Goal: Navigation & Orientation: Find specific page/section

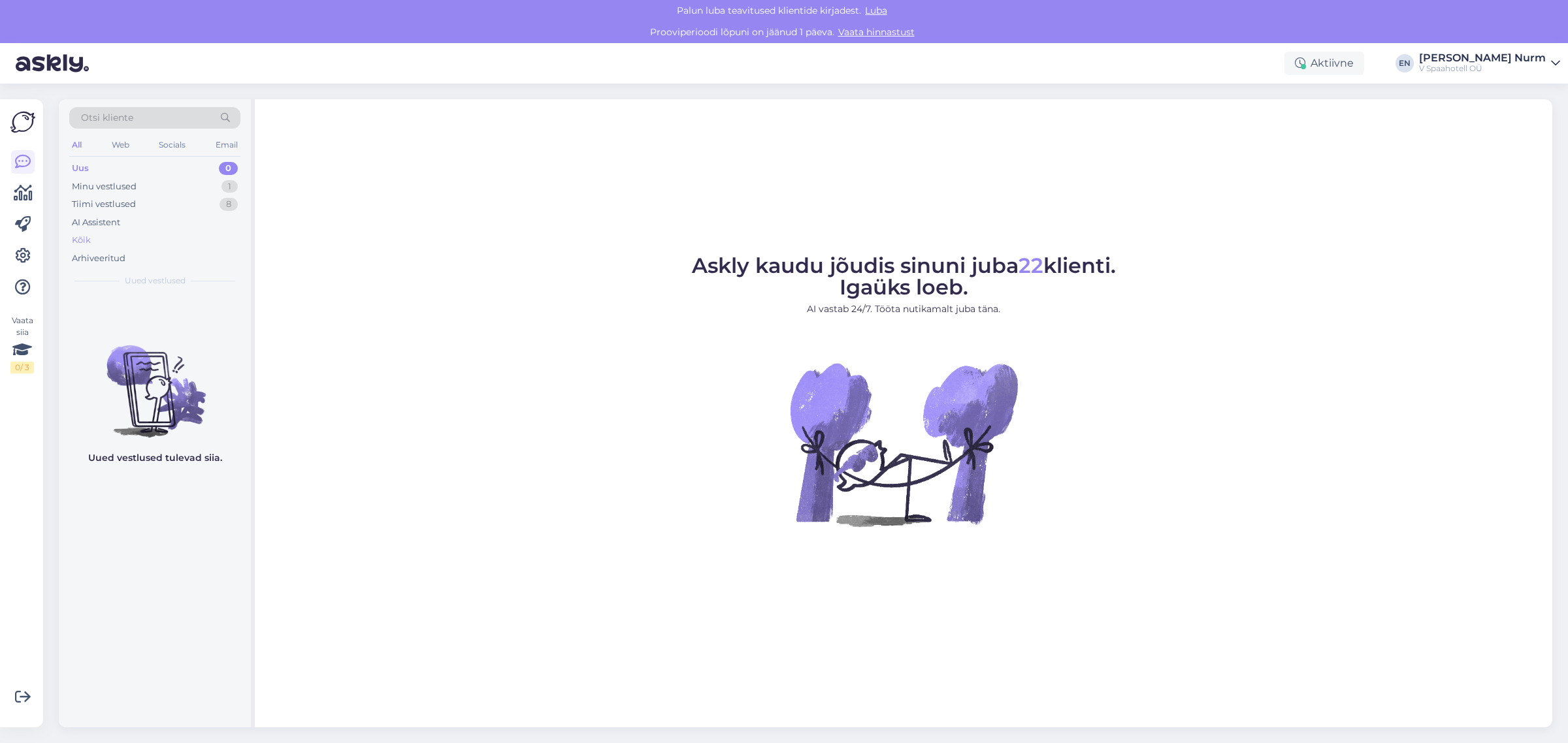
click at [86, 237] on div "Kõik" at bounding box center [81, 240] width 19 height 13
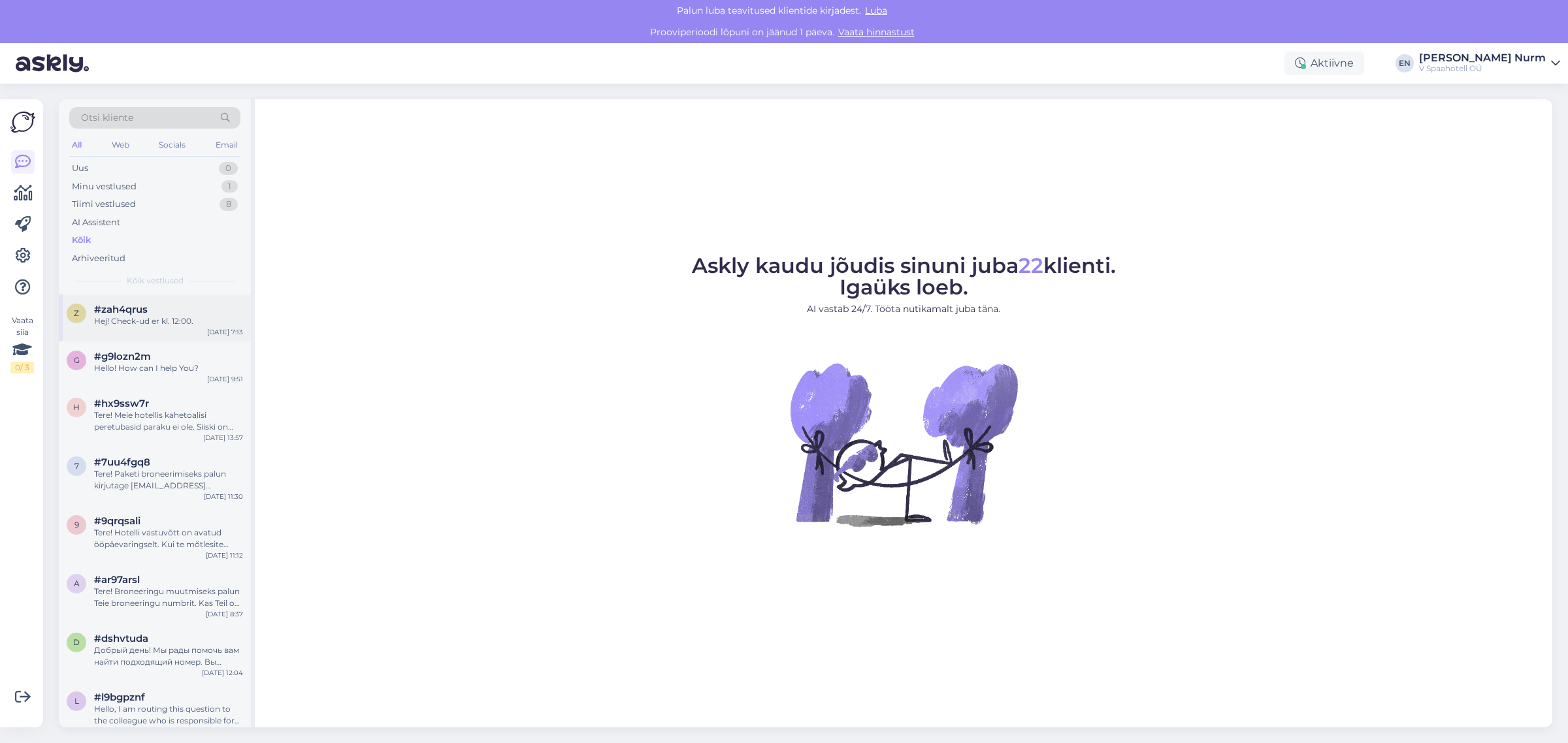
click at [144, 327] on div "Hej! Check-ud er kl. 12:00." at bounding box center [168, 321] width 149 height 12
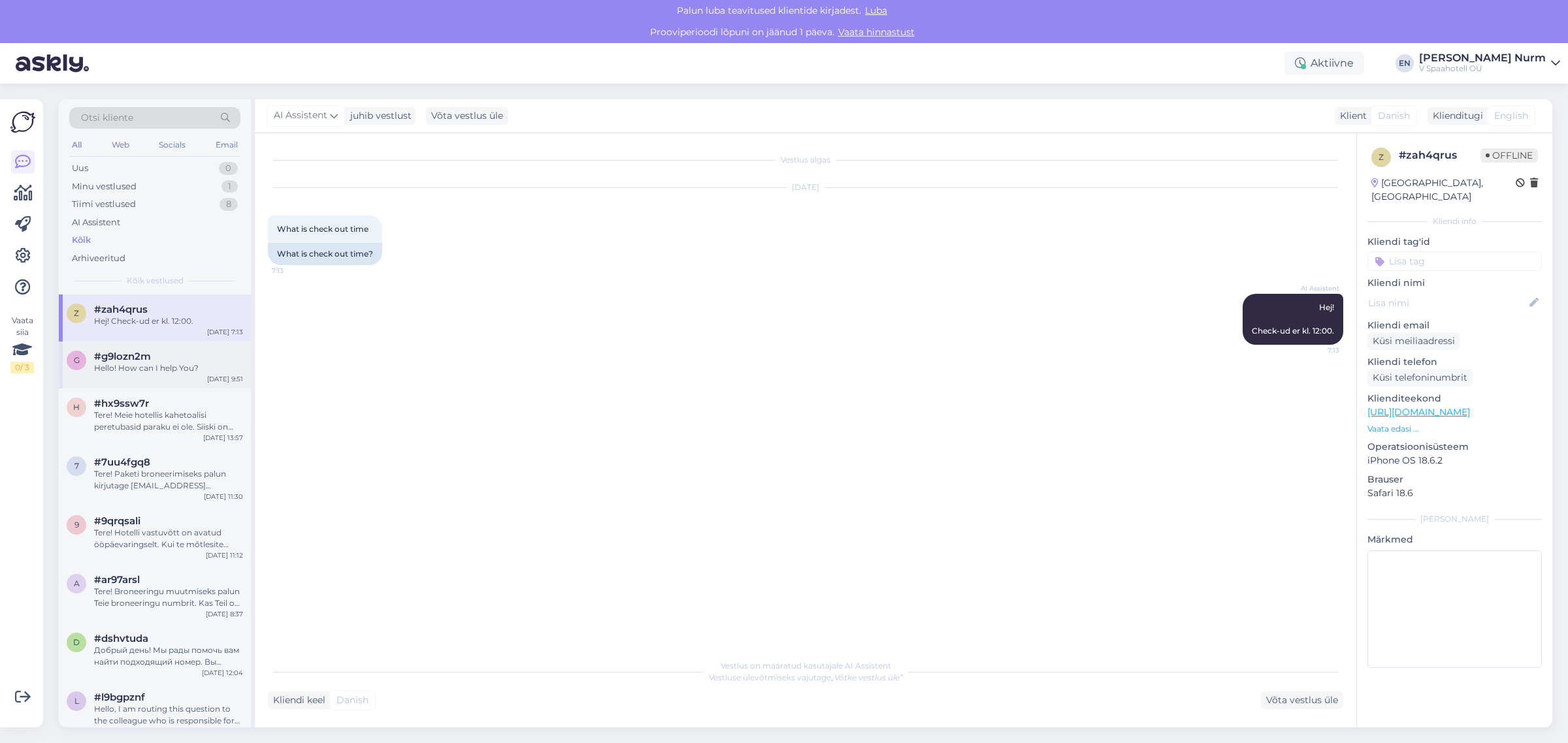
click at [134, 367] on div "Hello! How can I help You?" at bounding box center [168, 368] width 149 height 12
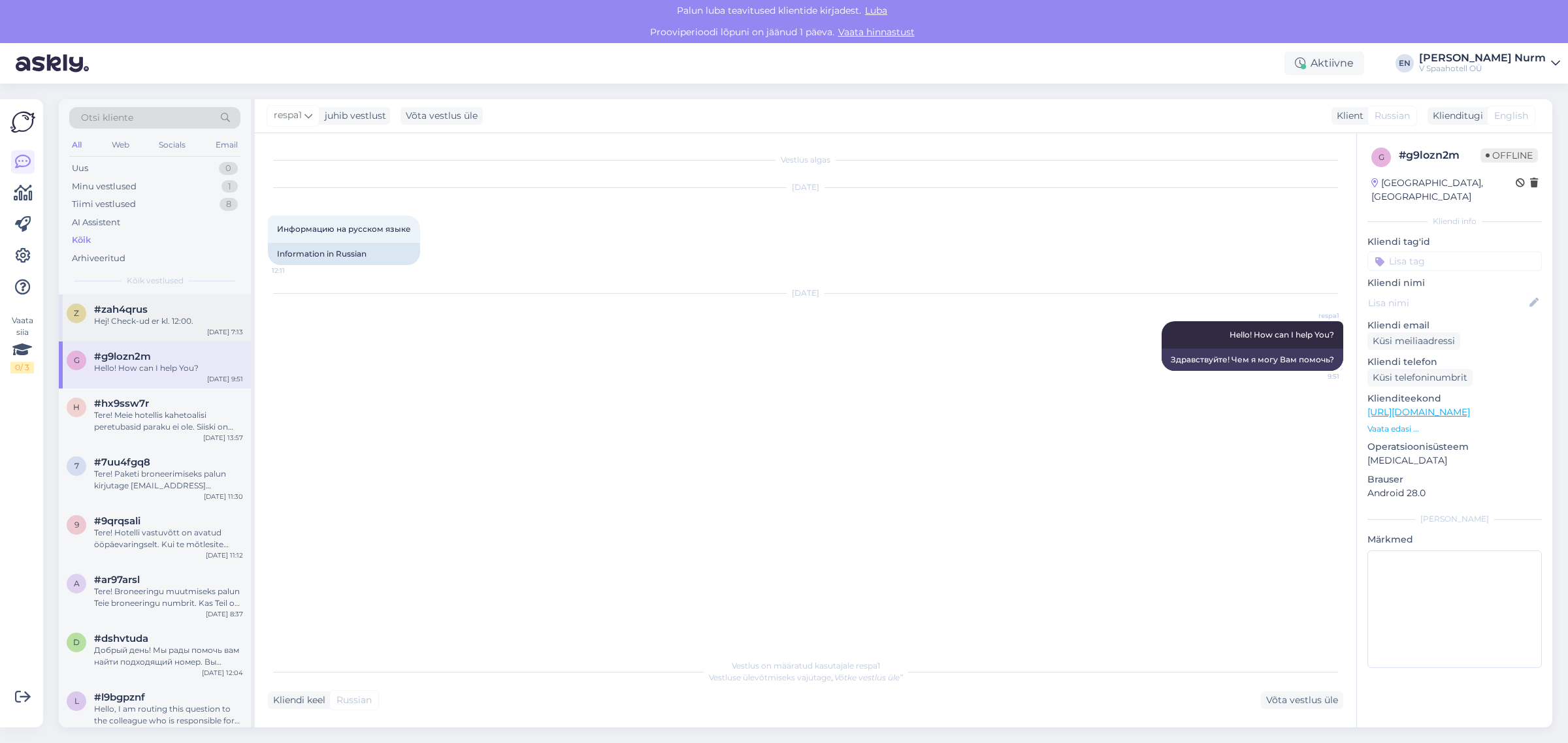
click at [135, 311] on span "#zah4qrus" at bounding box center [120, 309] width 54 height 12
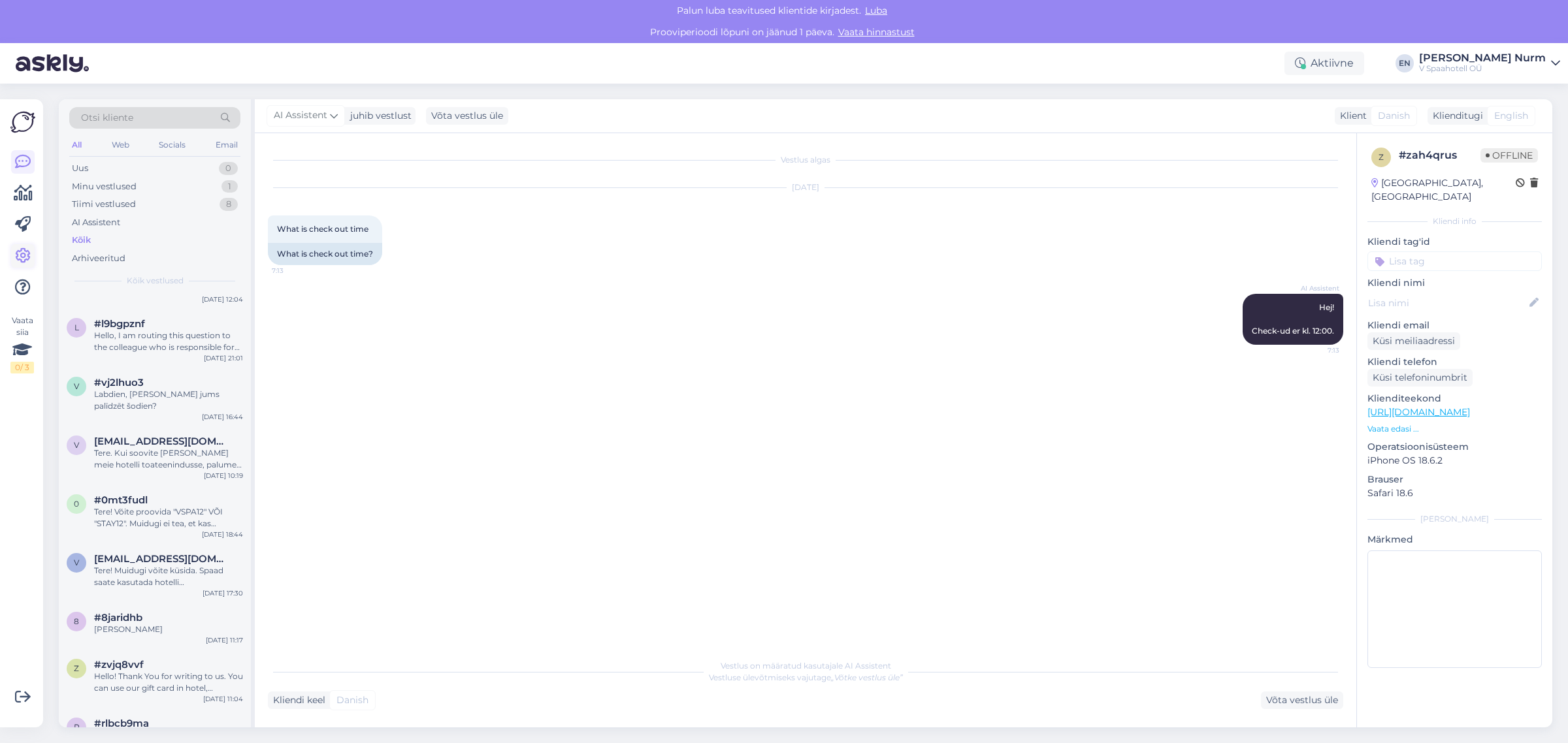
scroll to position [571, 0]
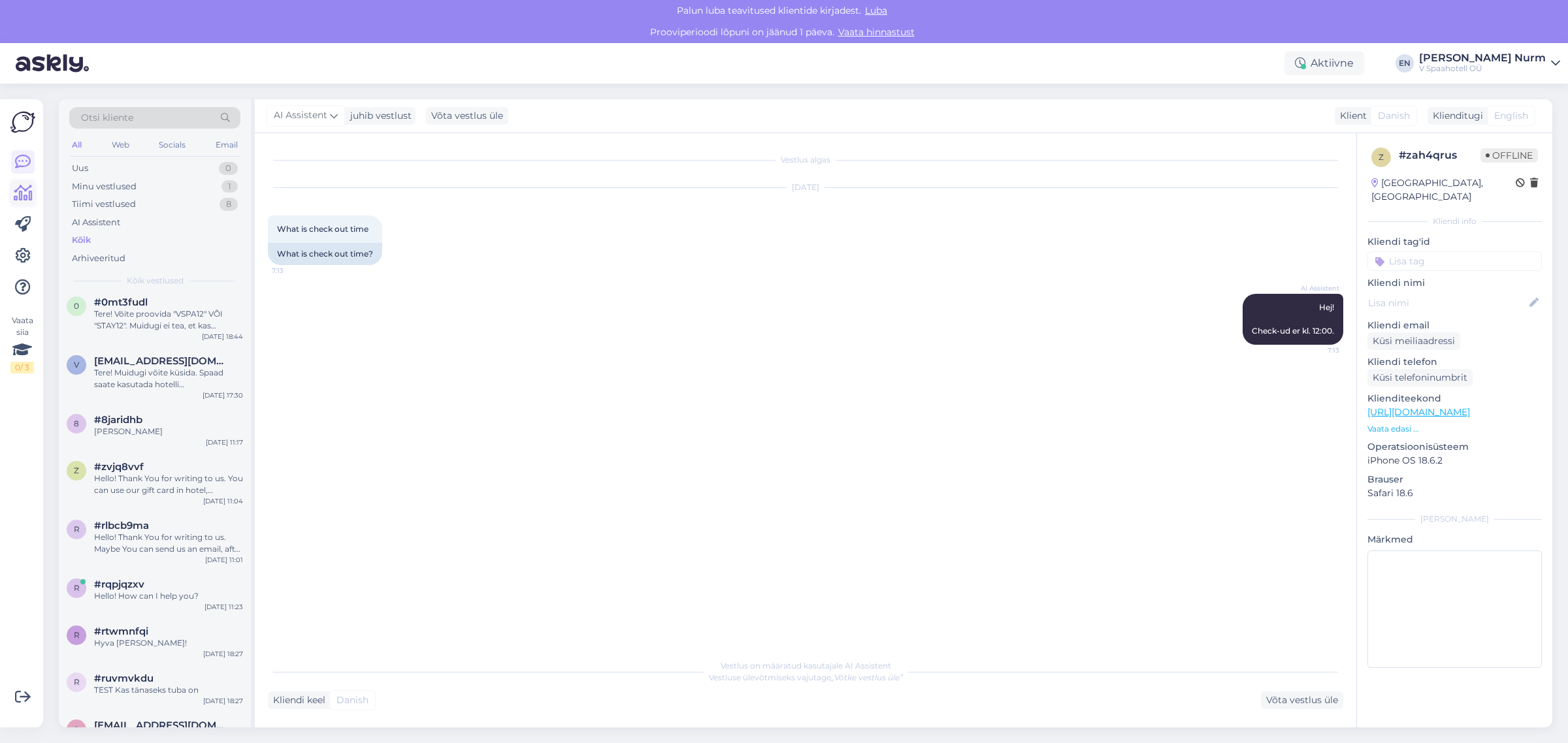
click at [23, 191] on icon at bounding box center [23, 193] width 19 height 16
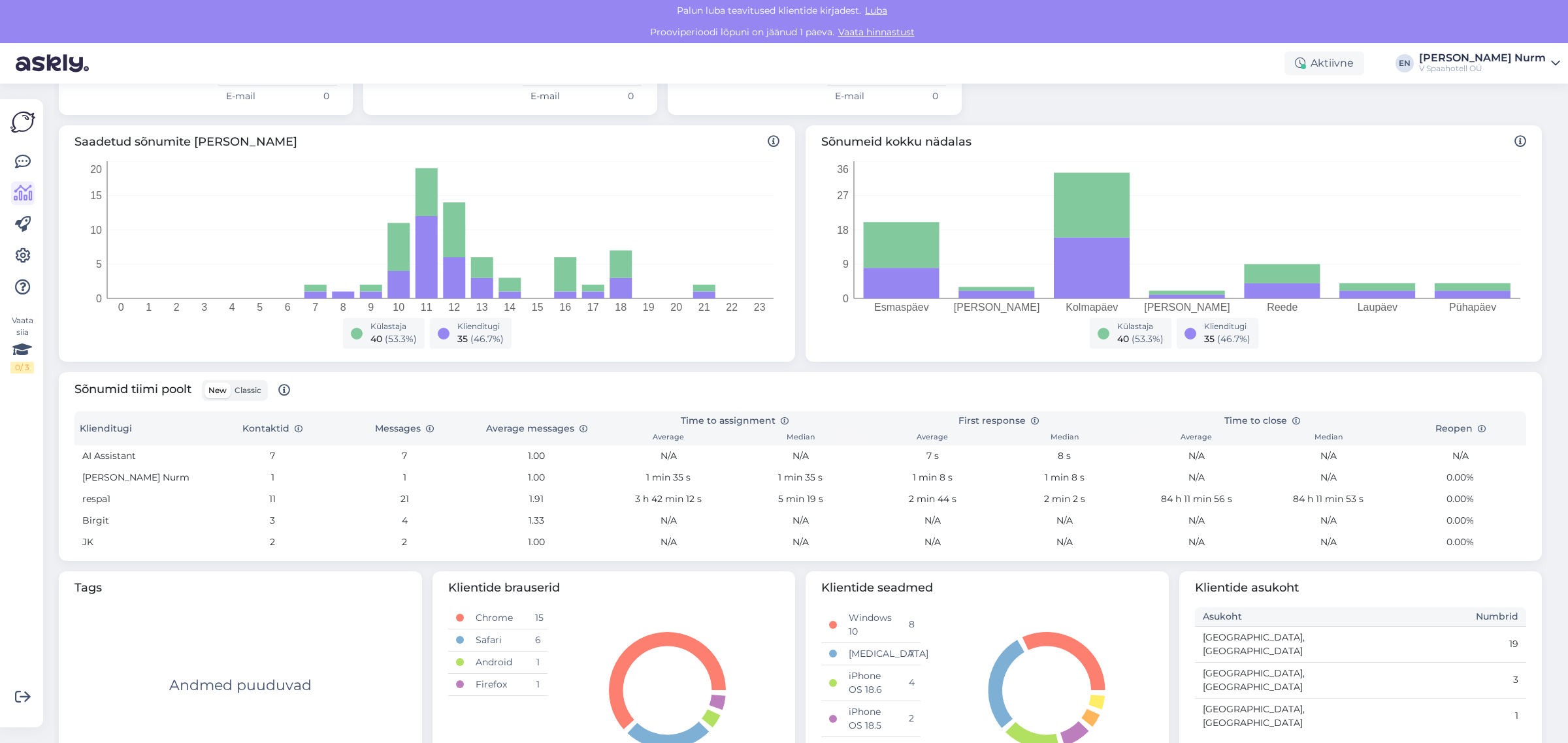
scroll to position [217, 0]
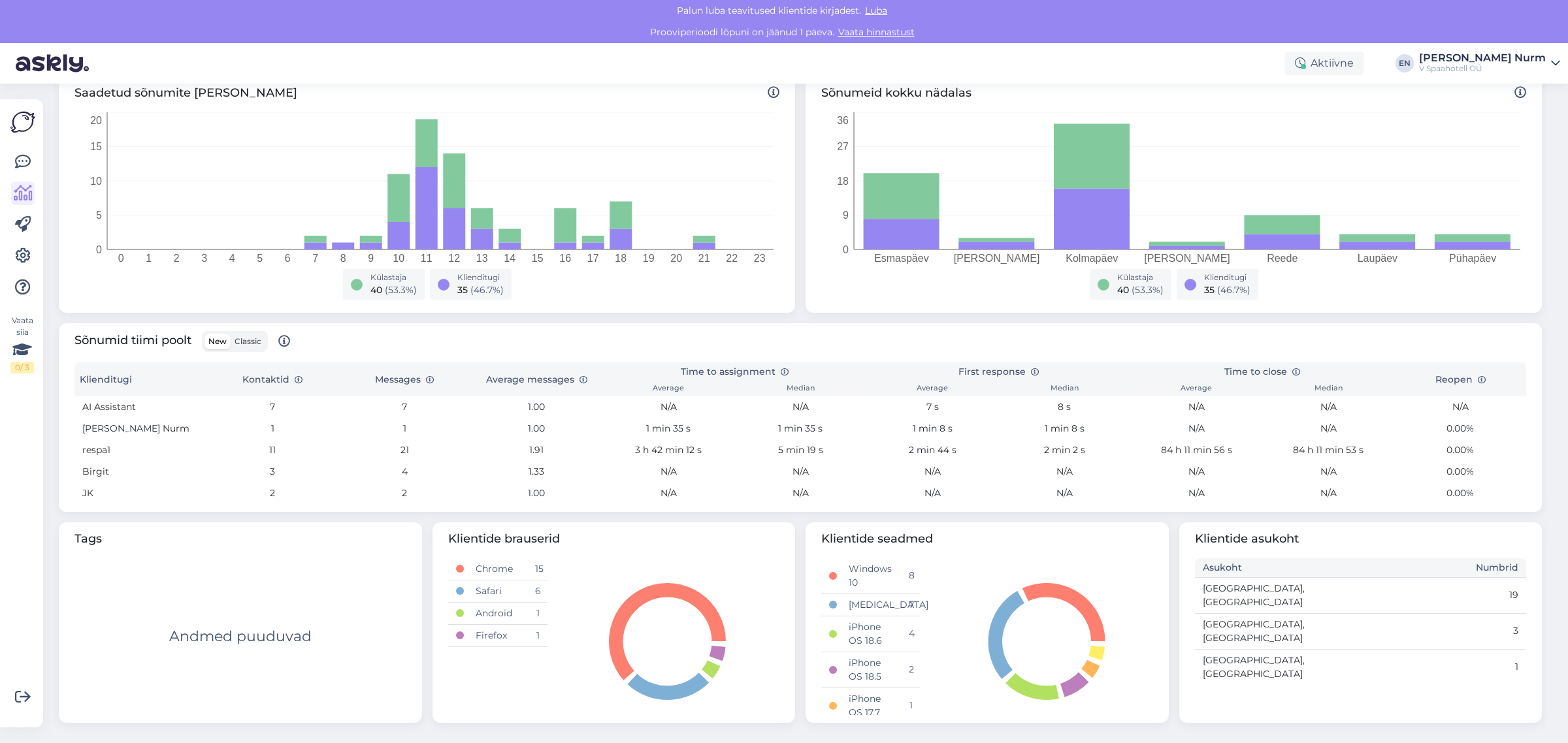
click at [243, 340] on span "Classic" at bounding box center [247, 341] width 26 height 10
click at [231, 334] on input "Classic" at bounding box center [231, 334] width 0 height 0
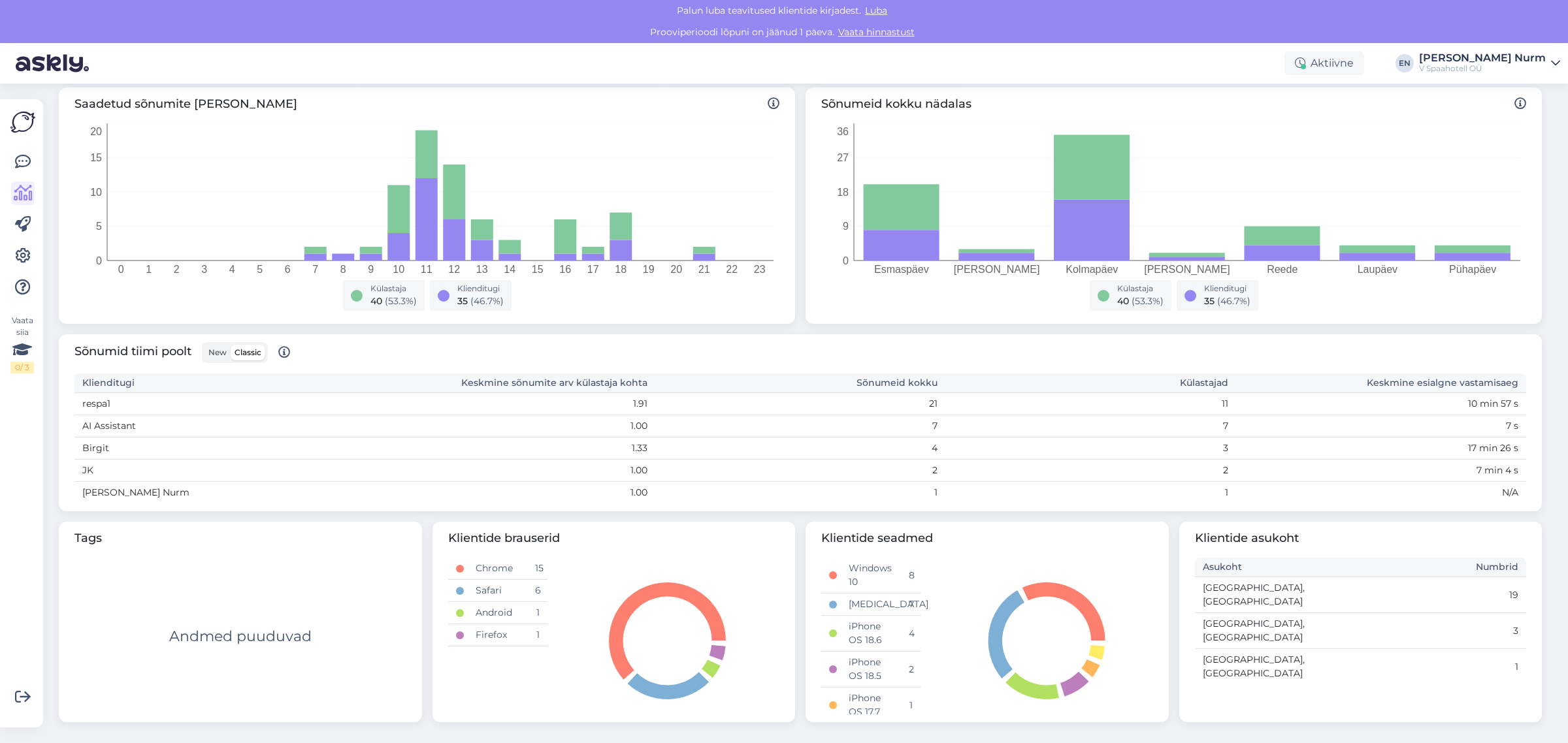
click at [216, 352] on span "New" at bounding box center [217, 352] width 18 height 10
click at [204, 345] on input "New" at bounding box center [204, 345] width 0 height 0
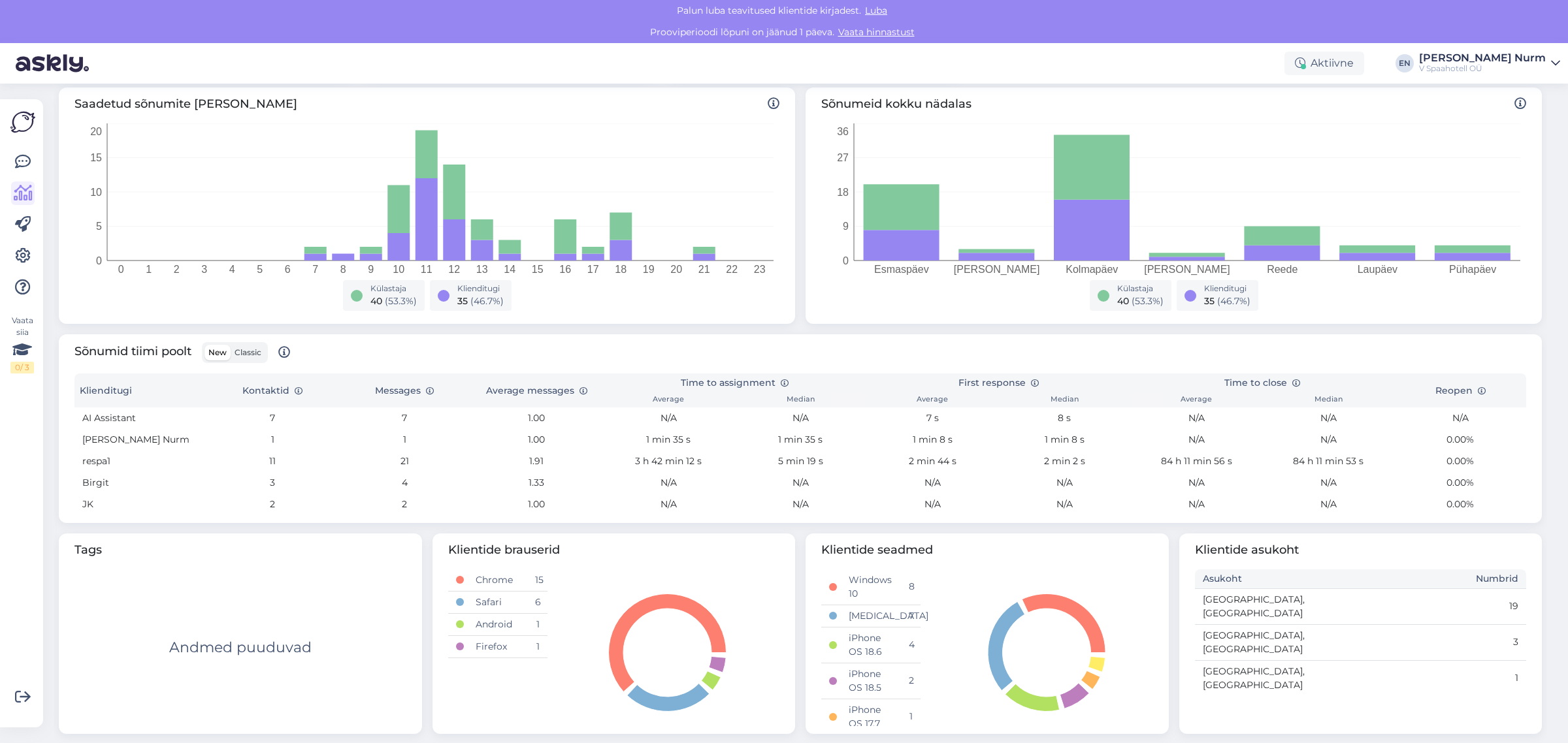
click at [247, 351] on span "Classic" at bounding box center [247, 352] width 26 height 10
click at [231, 345] on input "Classic" at bounding box center [231, 345] width 0 height 0
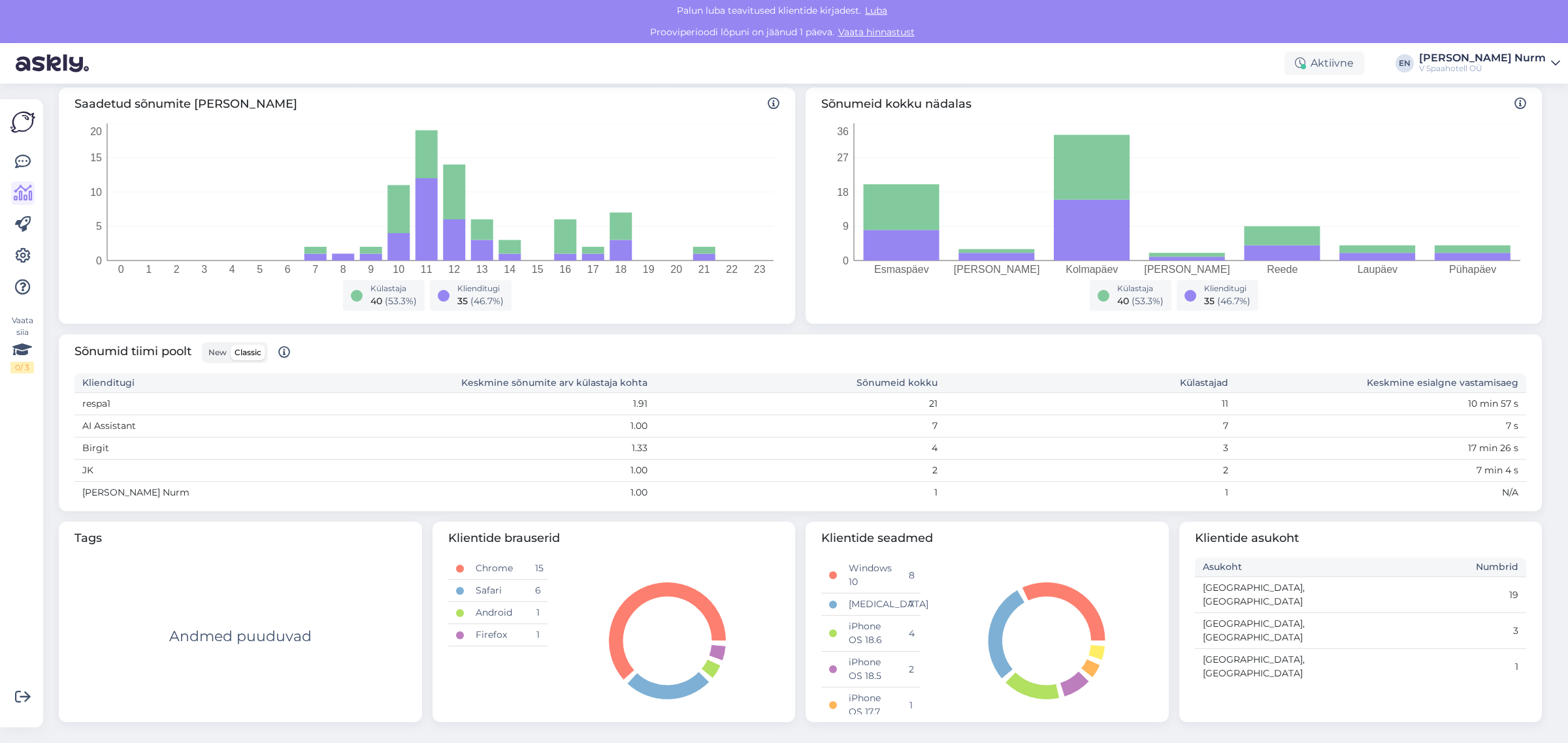
click at [217, 353] on span "New" at bounding box center [217, 352] width 18 height 10
click at [204, 345] on input "New" at bounding box center [204, 345] width 0 height 0
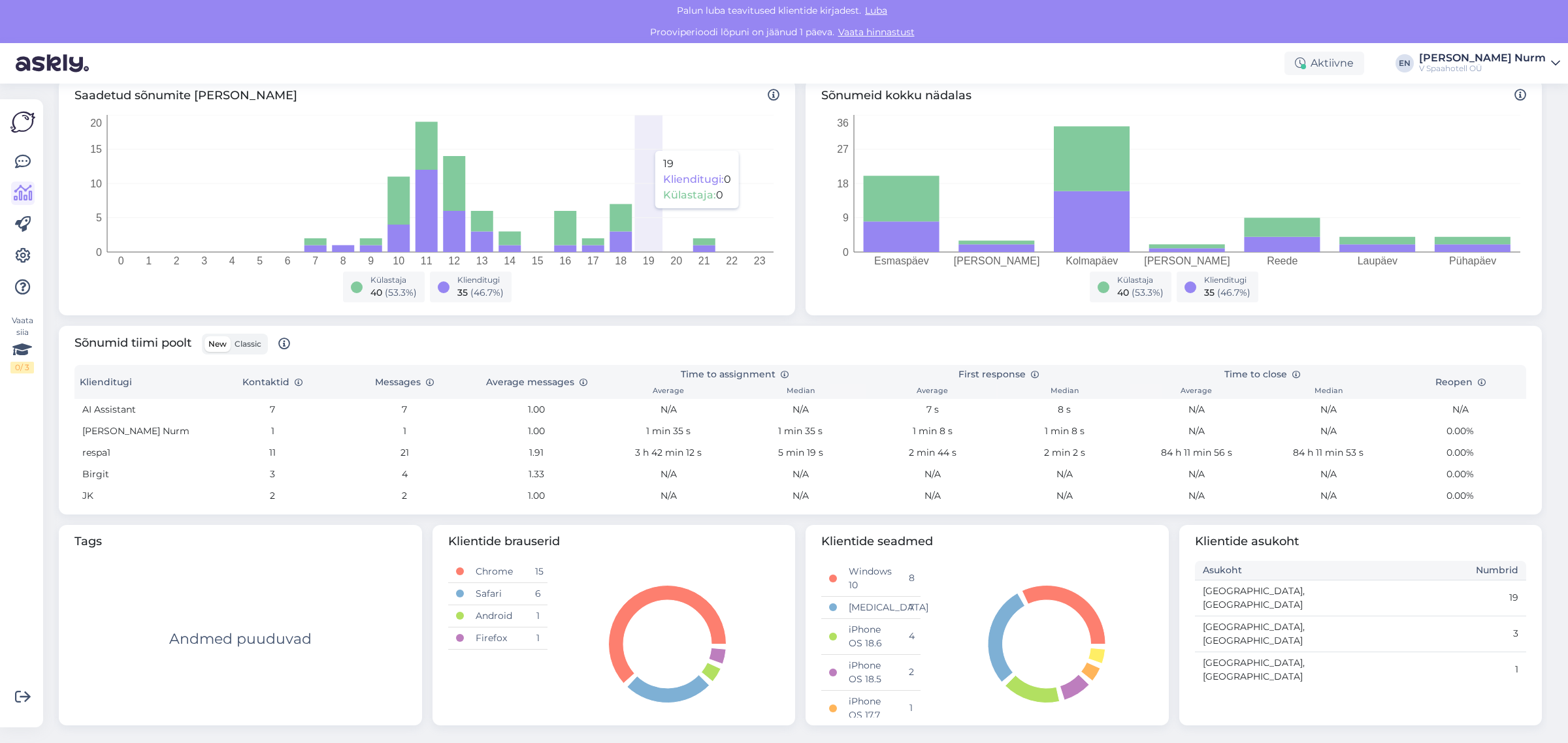
scroll to position [217, 0]
